Goal: Task Accomplishment & Management: Manage account settings

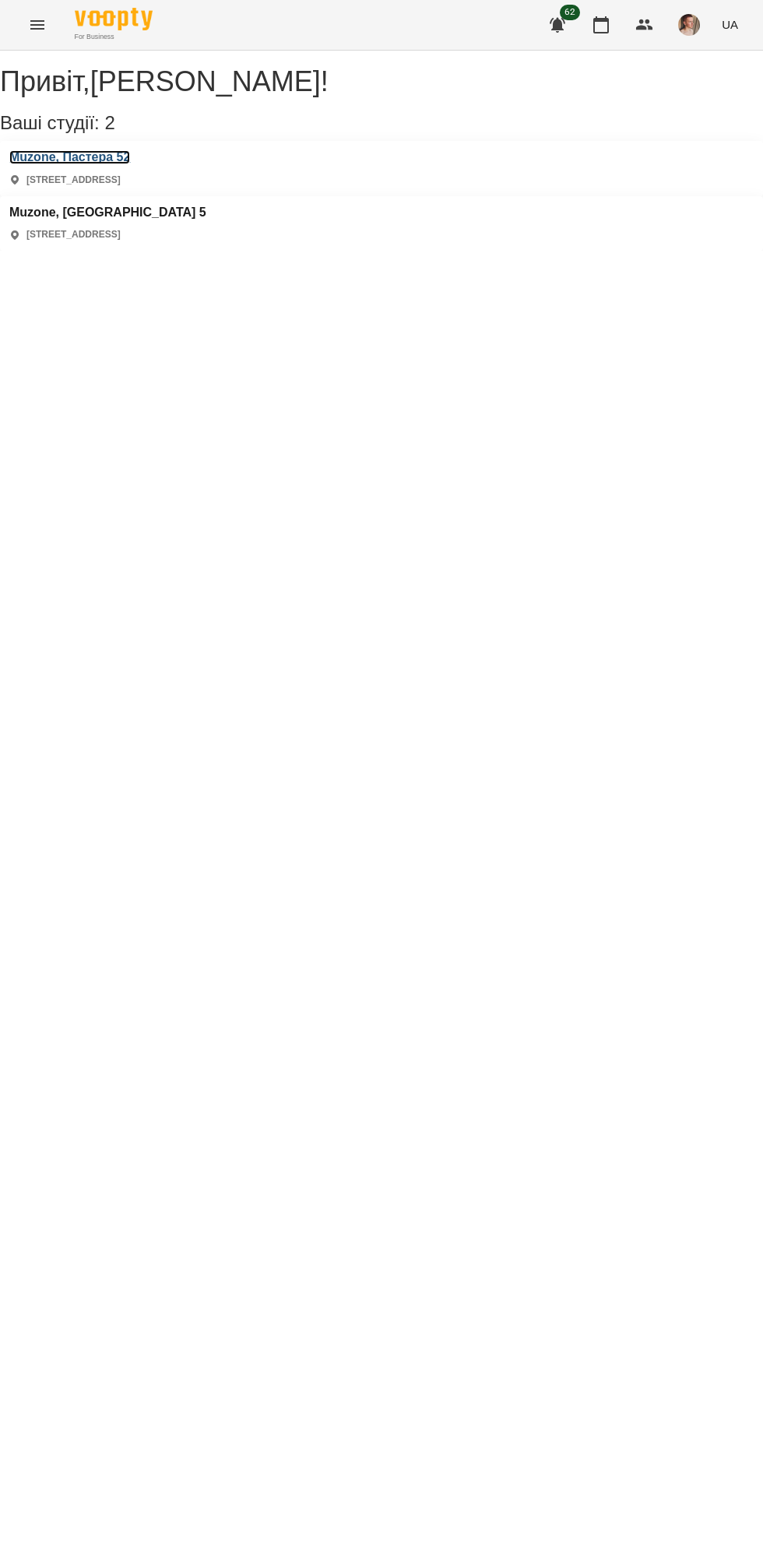
click at [130, 164] on h3 "Muzone, Пастера 52" at bounding box center [69, 157] width 121 height 14
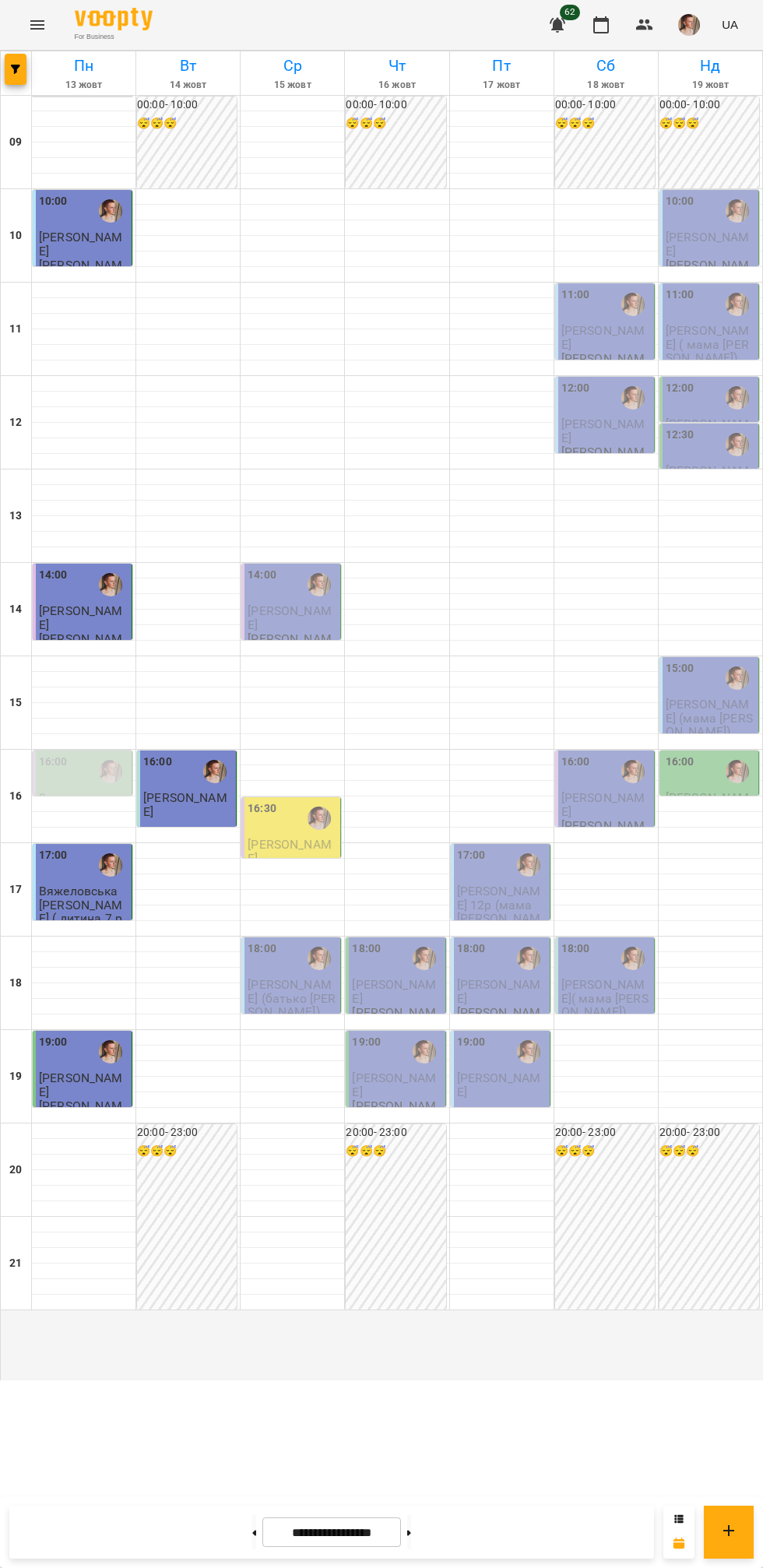
click at [281, 631] on span "[PERSON_NAME]" at bounding box center [289, 617] width 84 height 28
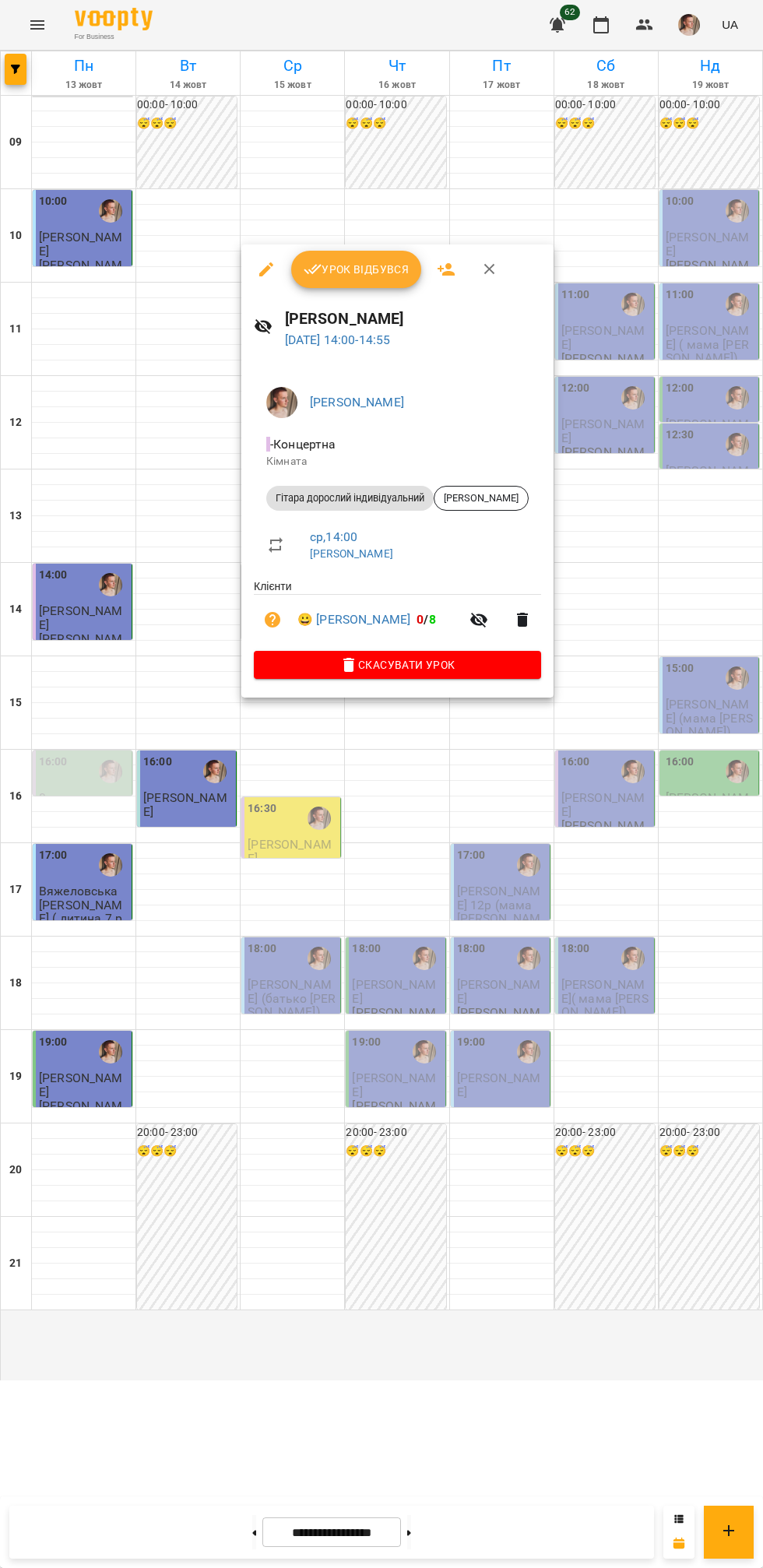
click at [367, 287] on button "Урок відбувся" at bounding box center [356, 269] width 131 height 38
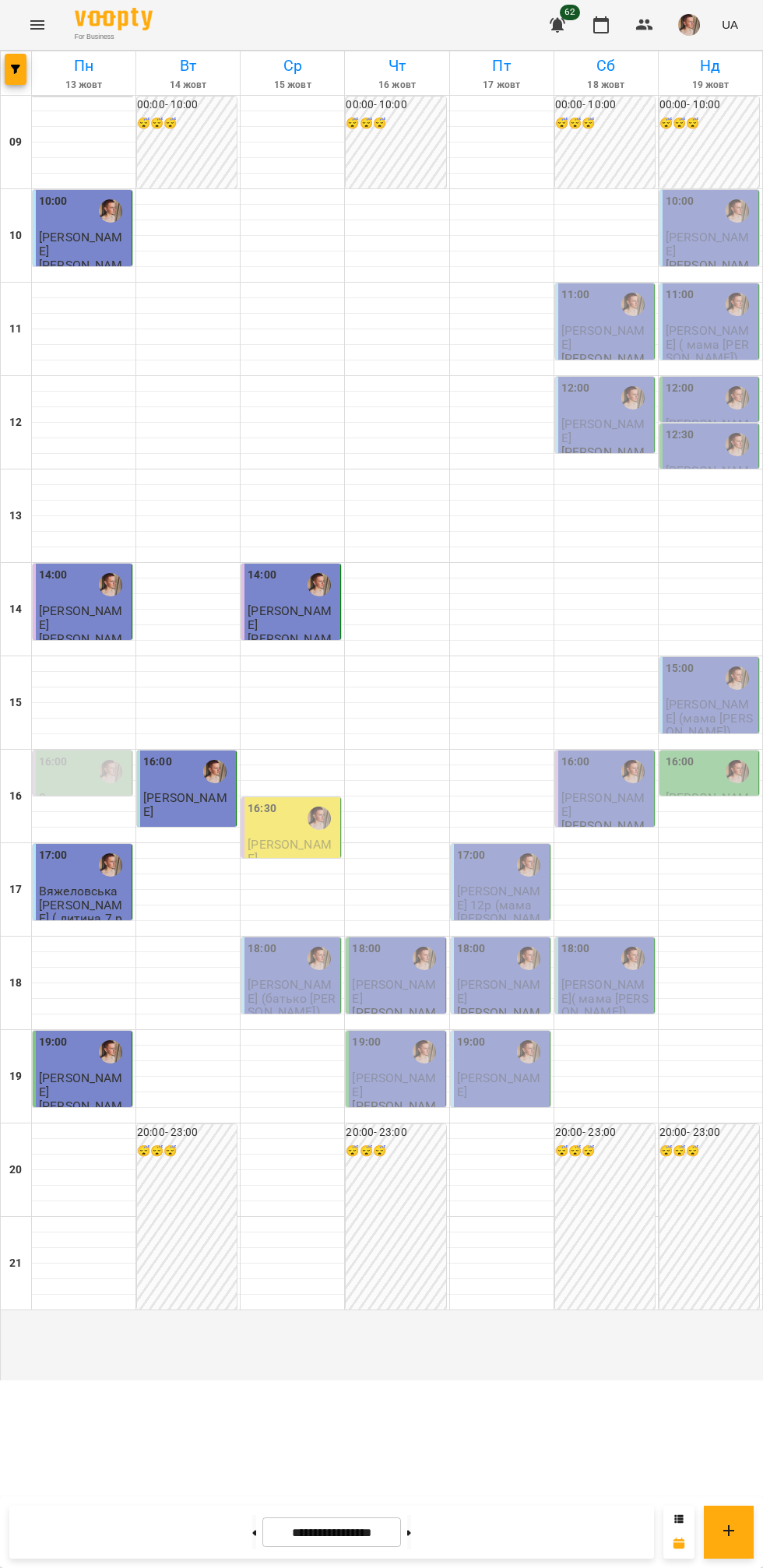
click at [284, 865] on span "[PERSON_NAME]" at bounding box center [289, 850] width 84 height 28
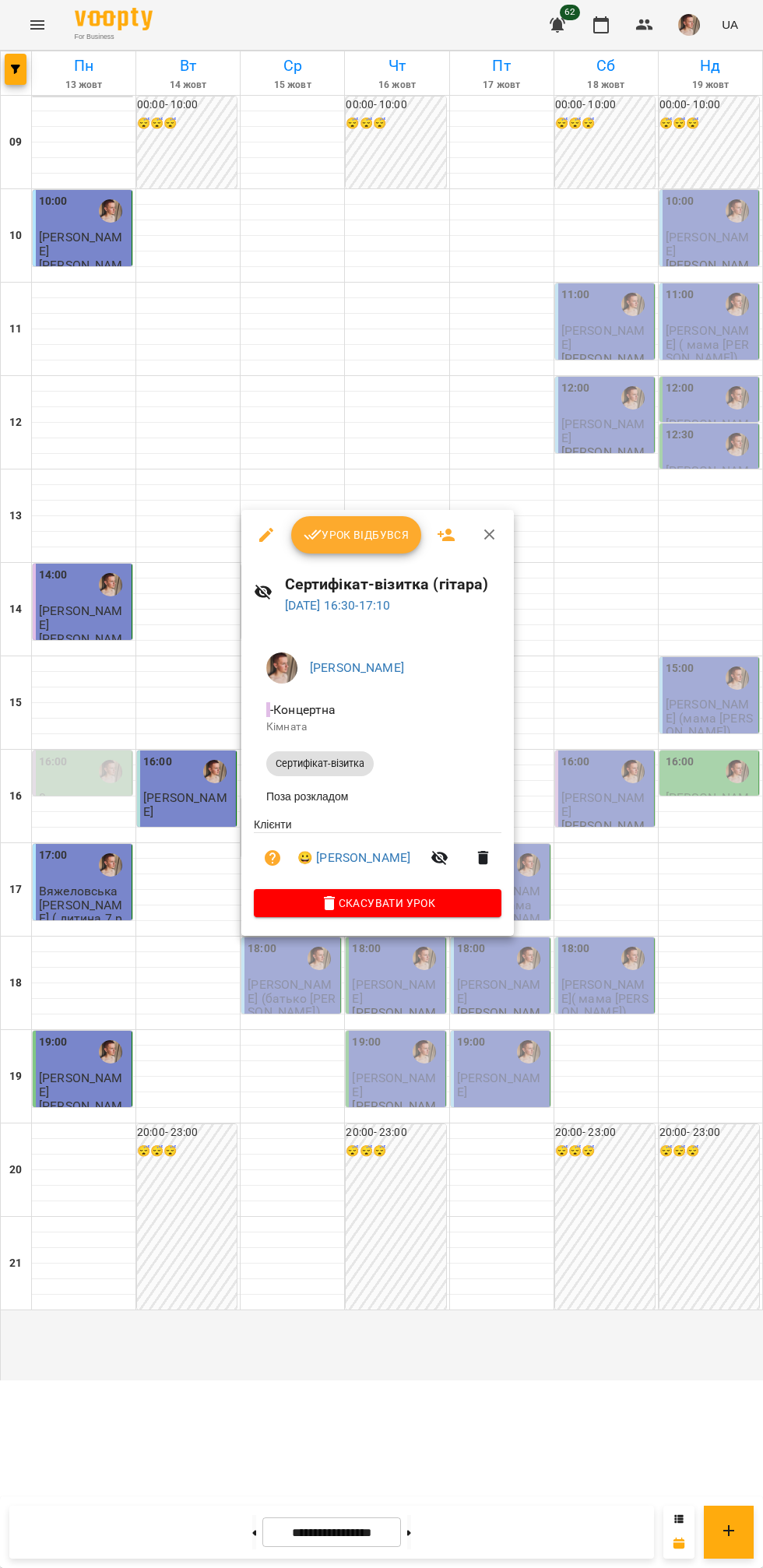
click at [661, 675] on div at bounding box center [382, 784] width 763 height 1568
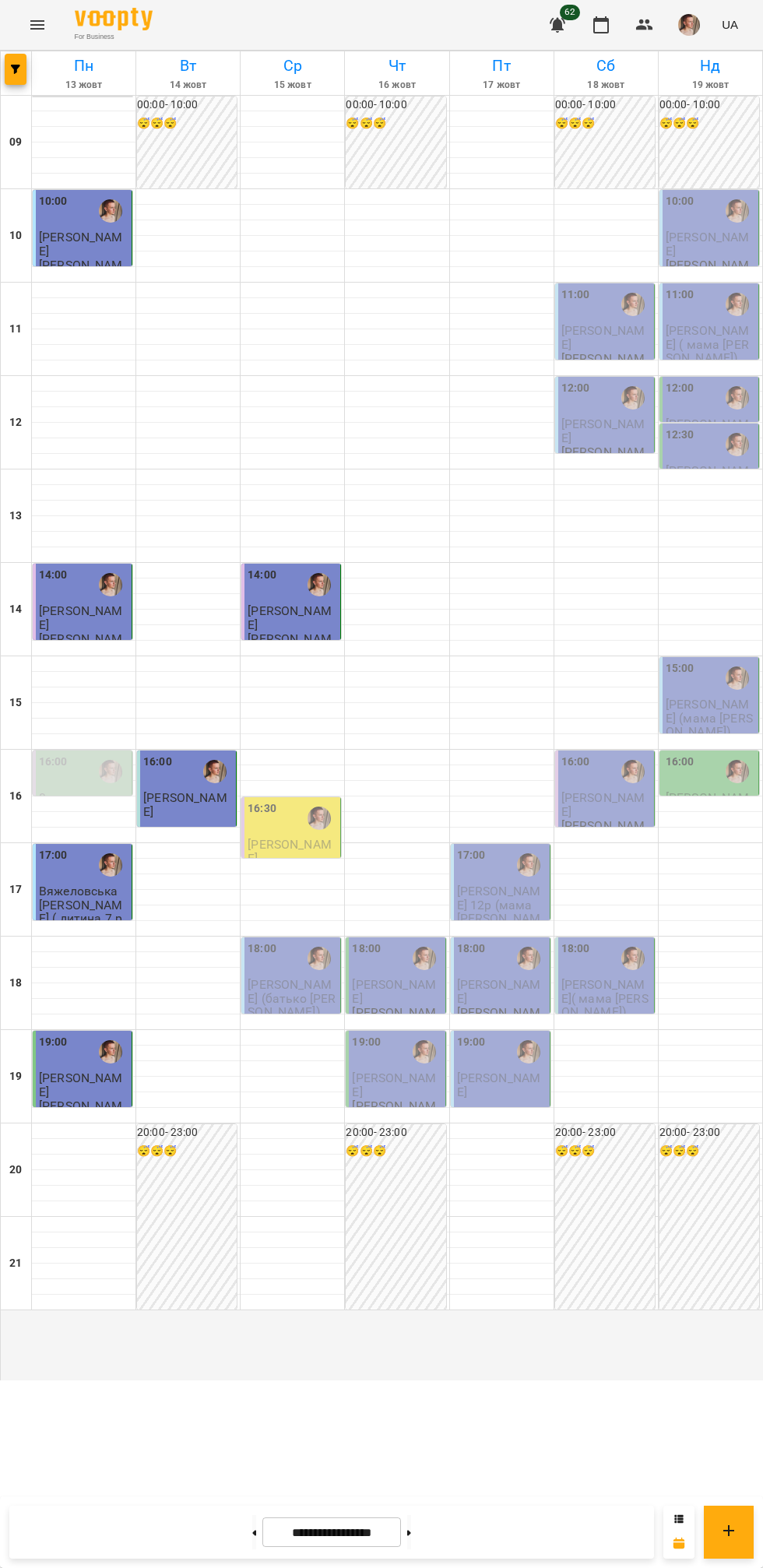
click at [307, 837] on div at bounding box center [319, 819] width 36 height 36
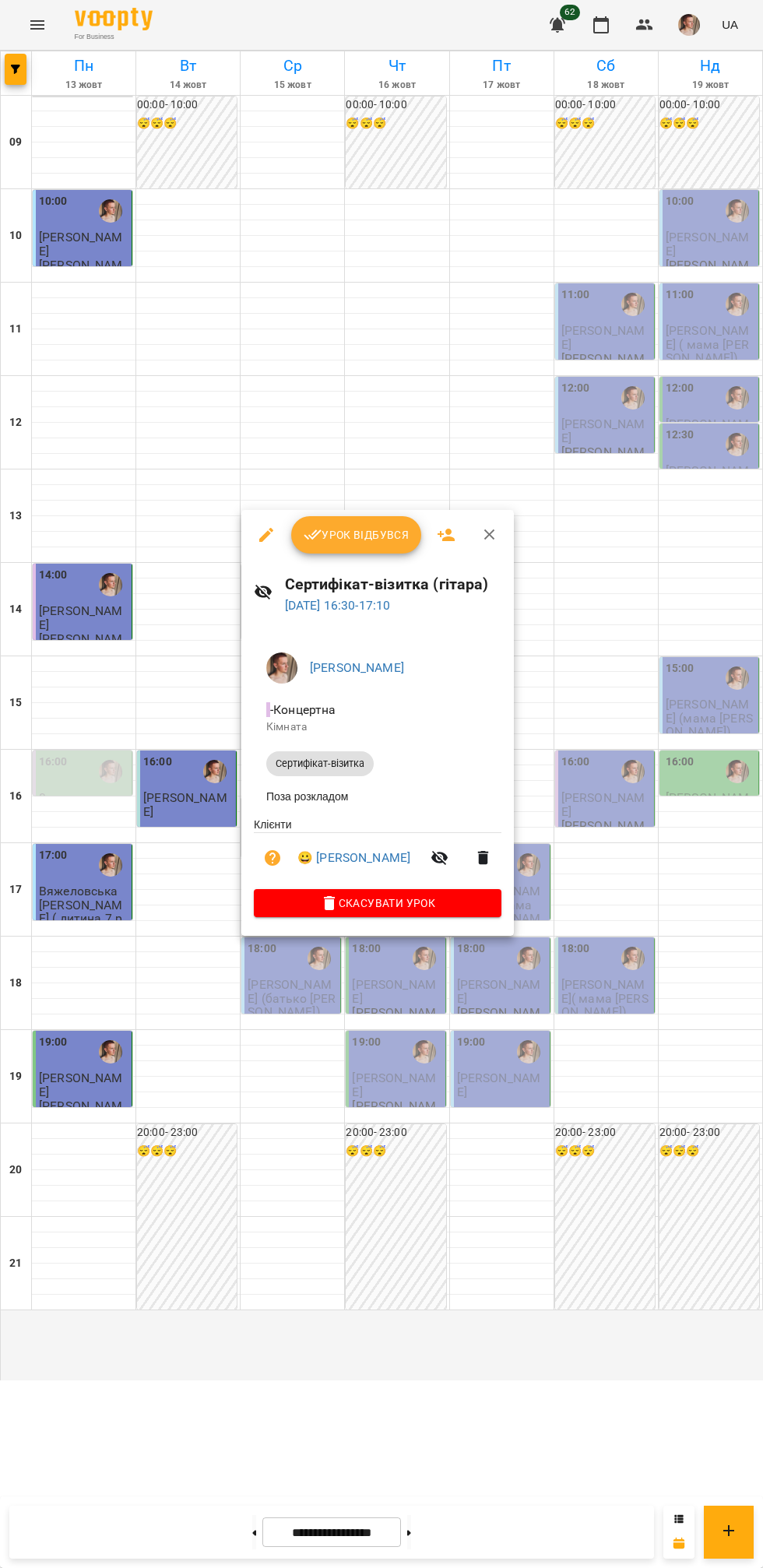
click at [652, 646] on div at bounding box center [382, 784] width 763 height 1568
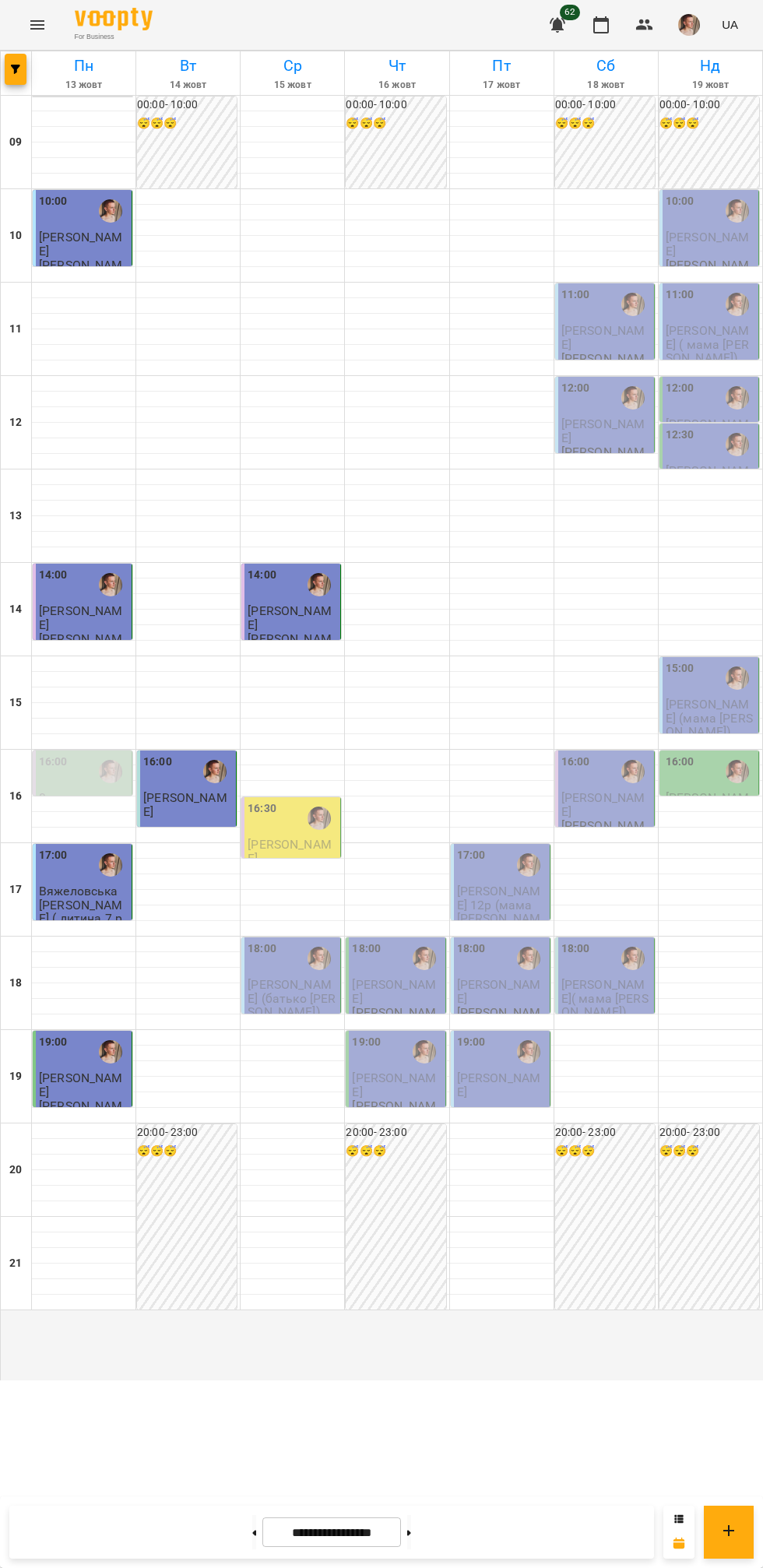
click at [291, 1019] on span "[PERSON_NAME] (батько [PERSON_NAME])" at bounding box center [291, 997] width 88 height 42
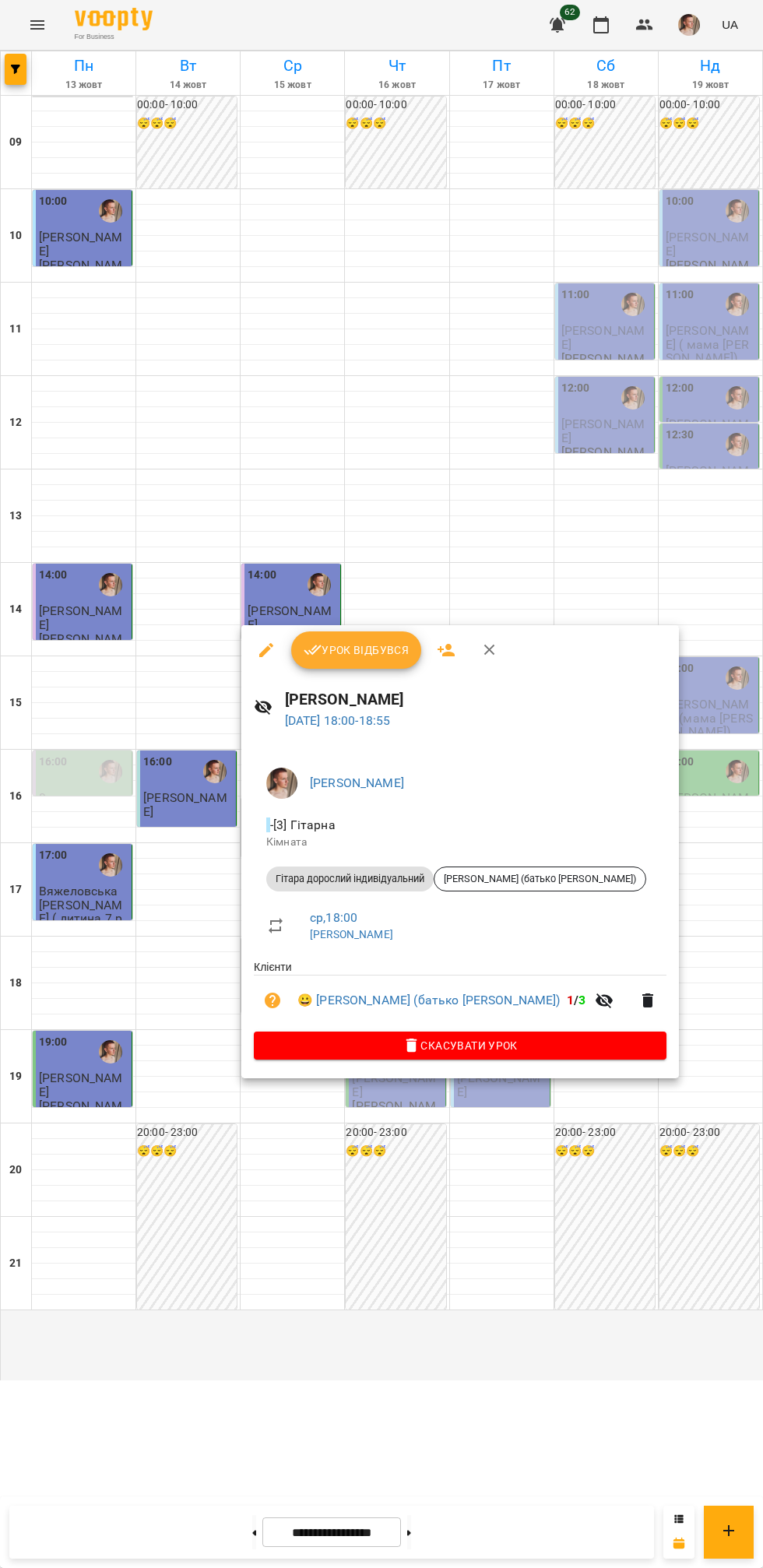
click at [501, 484] on div at bounding box center [382, 784] width 763 height 1568
